Goal: Information Seeking & Learning: Compare options

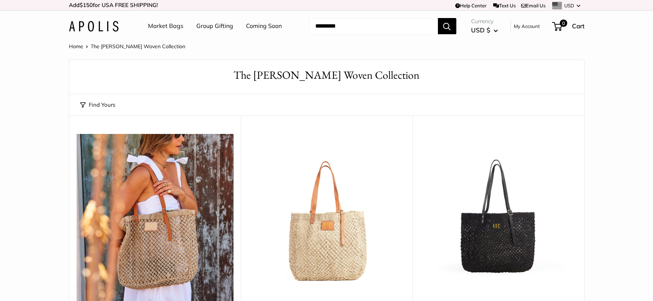
scroll to position [1, 0]
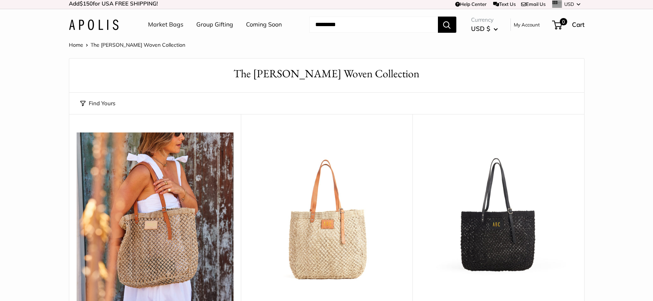
click at [167, 27] on link "Market Bags" at bounding box center [165, 24] width 35 height 11
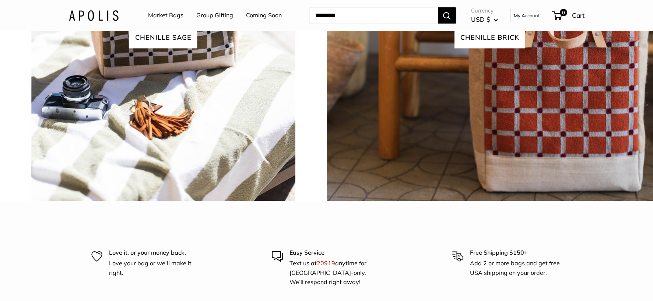
scroll to position [1755, 0]
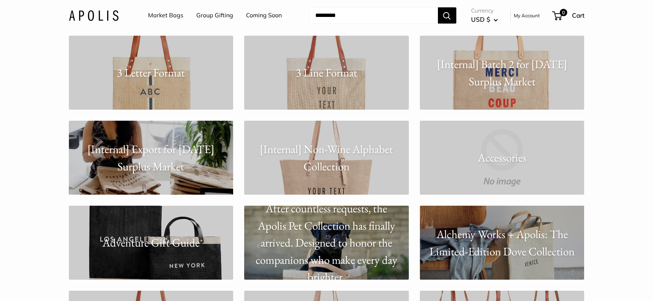
scroll to position [149, 0]
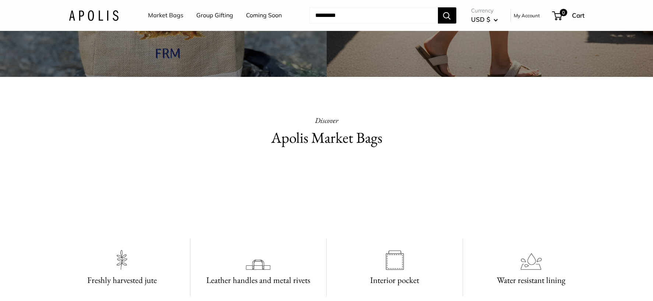
click at [316, 140] on h2 "Apolis Market Bags" at bounding box center [327, 138] width 258 height 22
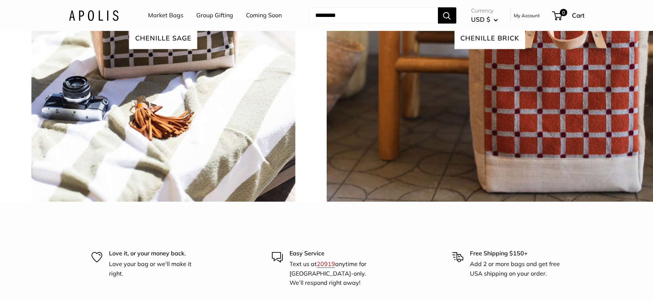
scroll to position [1771, 0]
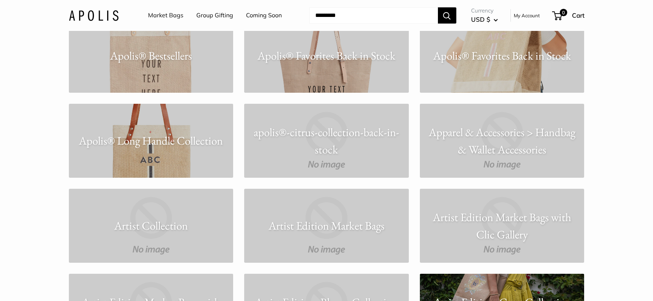
scroll to position [763, 0]
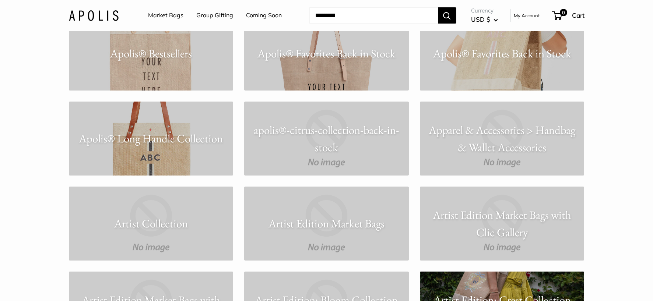
click at [482, 65] on link "Apolis® Favorites Back in Stock" at bounding box center [502, 54] width 165 height 74
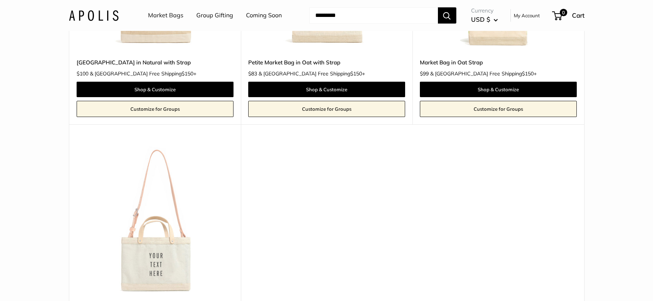
scroll to position [2677, 0]
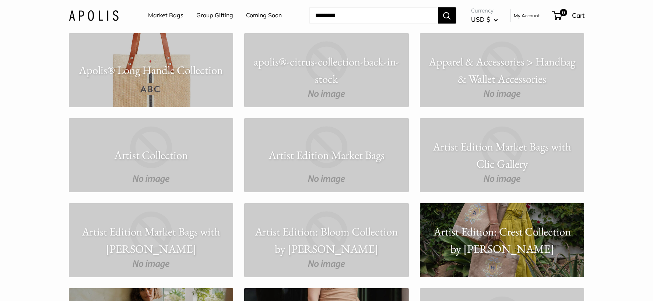
scroll to position [831, 0]
click at [202, 97] on link "Apolis® Long Handle Collection" at bounding box center [151, 71] width 165 height 74
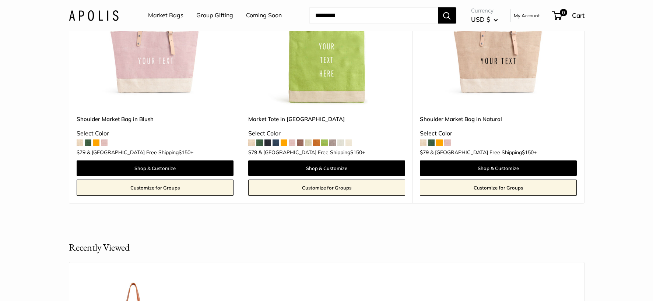
scroll to position [1271, 0]
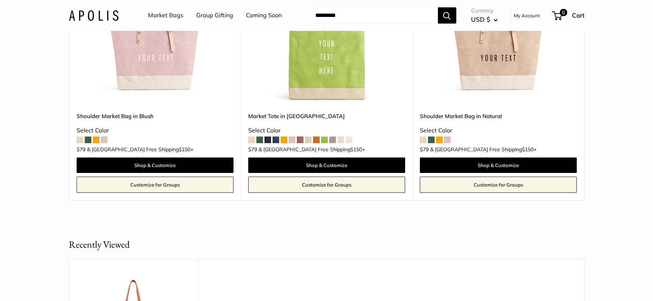
click at [0, 0] on img at bounding box center [0, 0] width 0 height 0
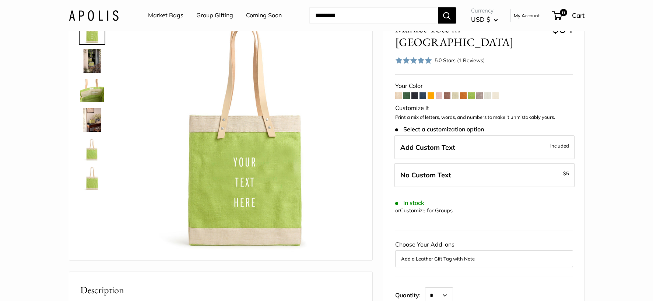
scroll to position [51, 0]
click at [407, 92] on span at bounding box center [406, 95] width 7 height 7
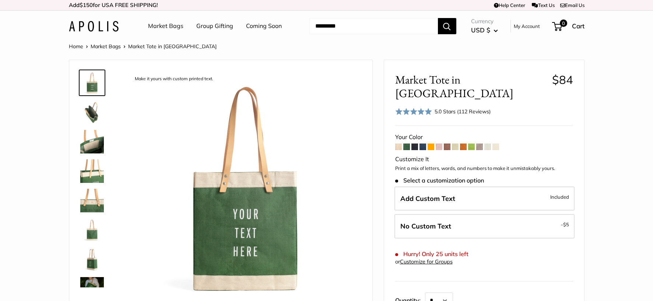
click at [399, 144] on span at bounding box center [398, 147] width 7 height 7
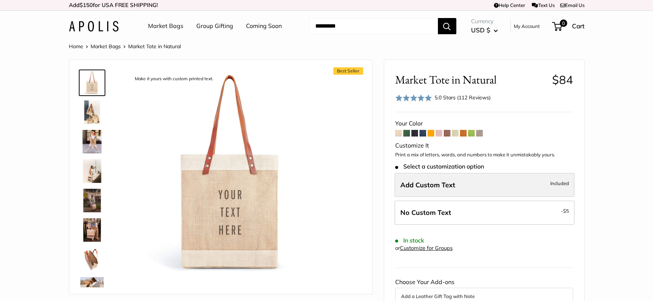
scroll to position [38, 0]
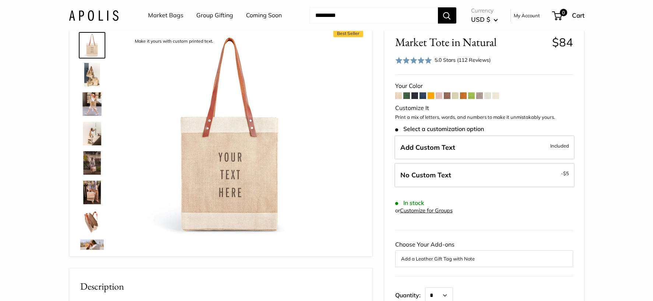
click at [423, 99] on span at bounding box center [423, 95] width 7 height 7
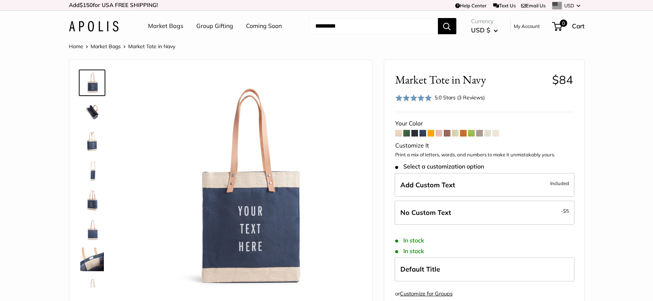
click at [415, 135] on span at bounding box center [415, 133] width 7 height 7
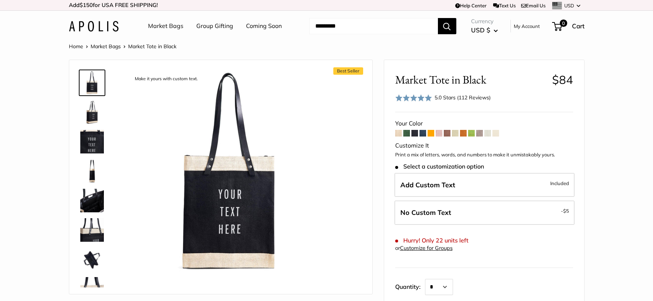
click at [432, 134] on span at bounding box center [431, 133] width 7 height 7
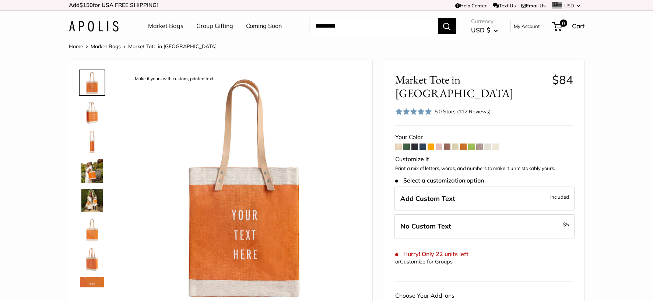
click at [441, 144] on span at bounding box center [439, 147] width 7 height 7
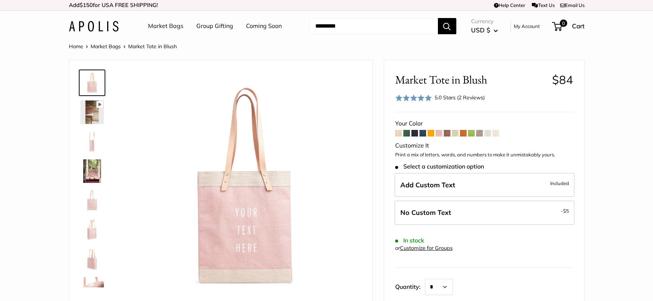
click at [447, 135] on span at bounding box center [447, 133] width 7 height 7
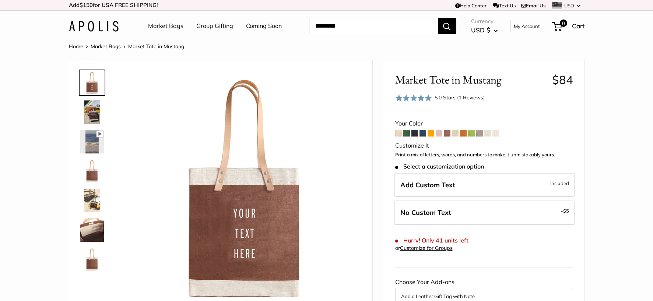
click at [455, 135] on span at bounding box center [455, 133] width 7 height 7
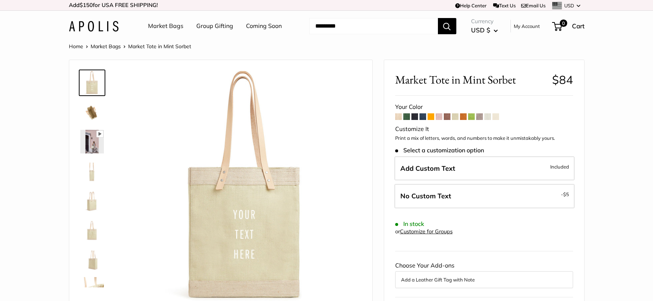
click at [462, 118] on span at bounding box center [463, 116] width 7 height 7
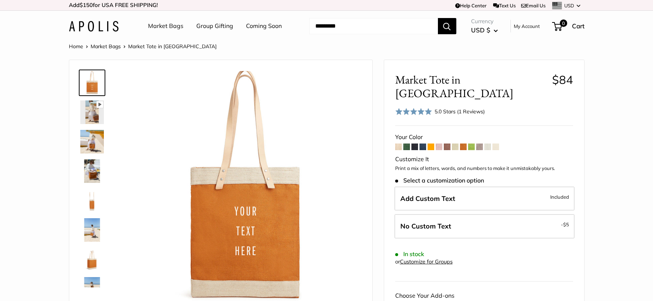
click at [471, 144] on span at bounding box center [471, 147] width 7 height 7
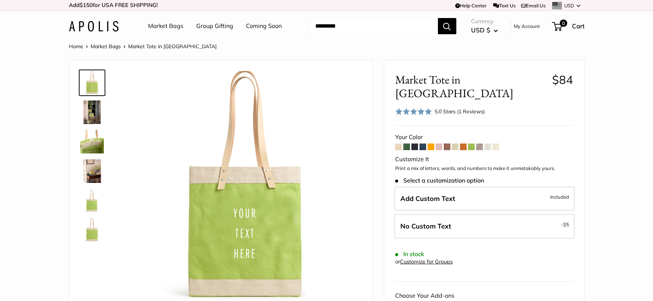
click at [482, 144] on span at bounding box center [479, 147] width 7 height 7
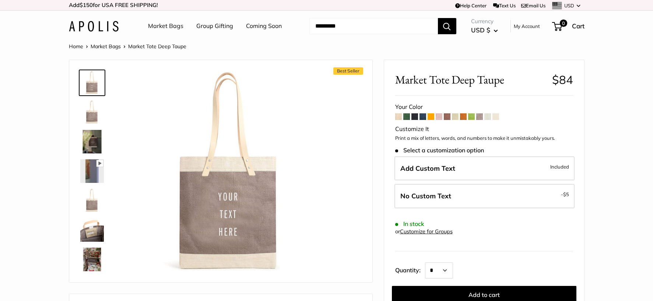
click at [488, 118] on span at bounding box center [488, 116] width 7 height 7
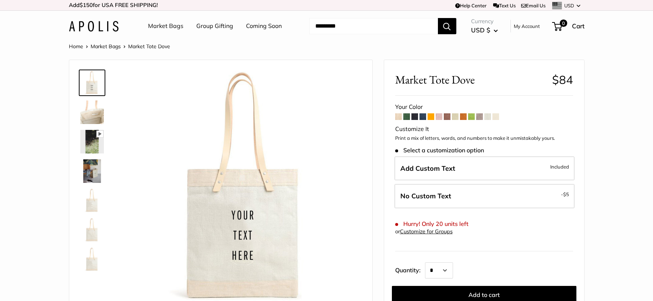
click at [496, 120] on span at bounding box center [496, 116] width 7 height 7
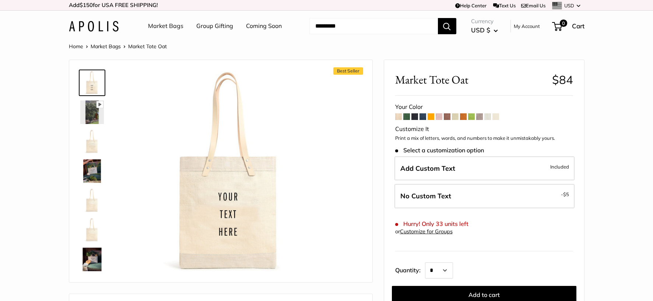
click at [399, 119] on span at bounding box center [398, 116] width 7 height 7
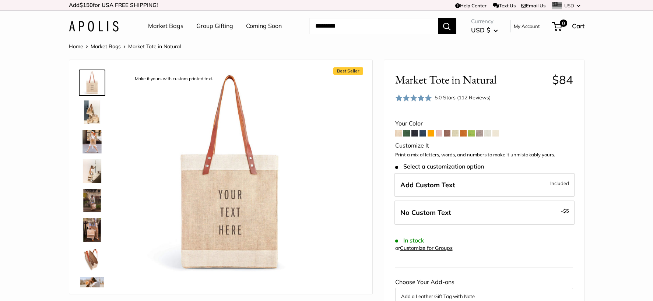
click at [267, 25] on link "Coming Soon" at bounding box center [264, 26] width 36 height 11
